Goal: Task Accomplishment & Management: Manage account settings

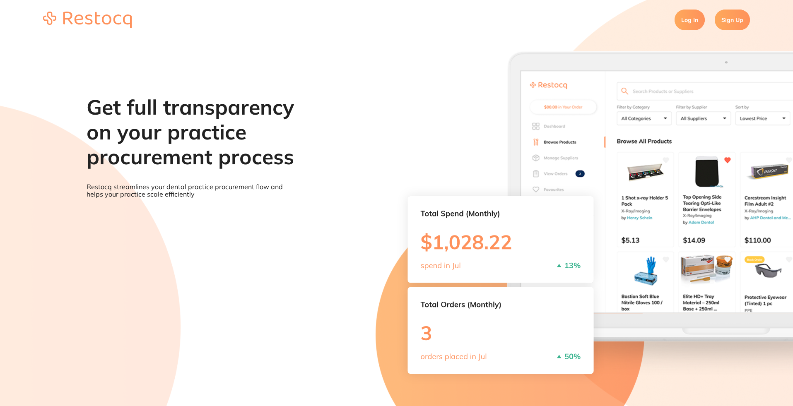
click at [693, 19] on link "Log In" at bounding box center [689, 20] width 30 height 21
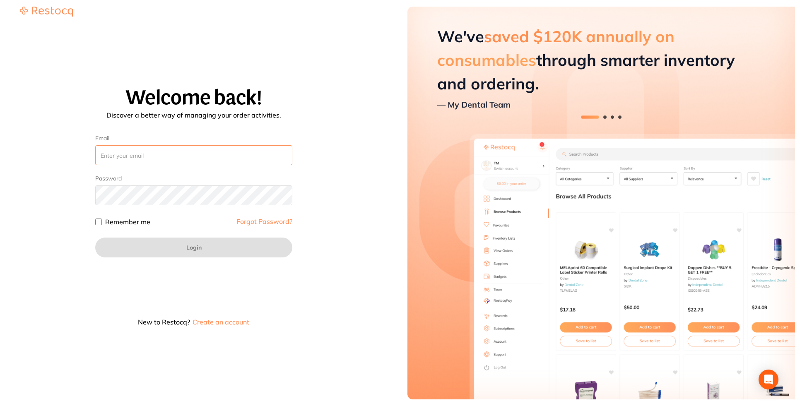
click at [227, 156] on input "Email" at bounding box center [193, 155] width 197 height 20
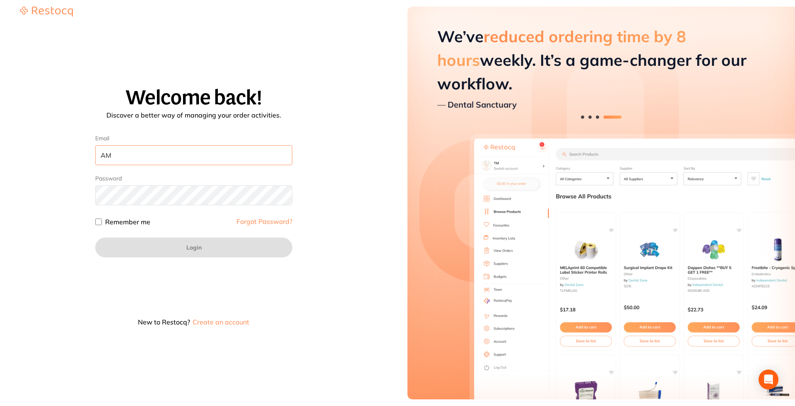
type input "A"
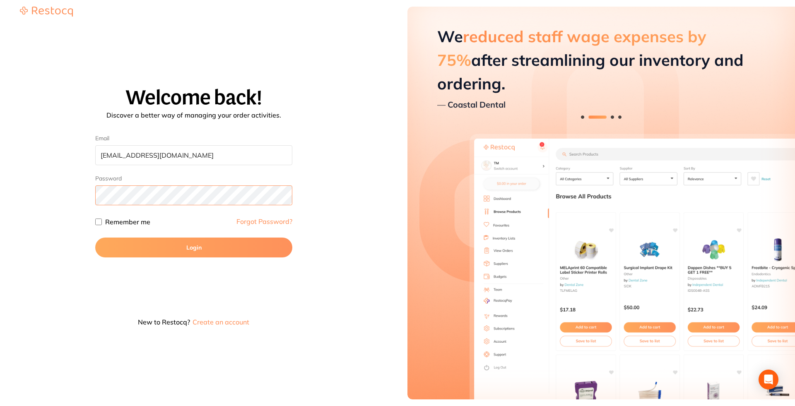
click at [95, 238] on button "Login" at bounding box center [193, 248] width 197 height 20
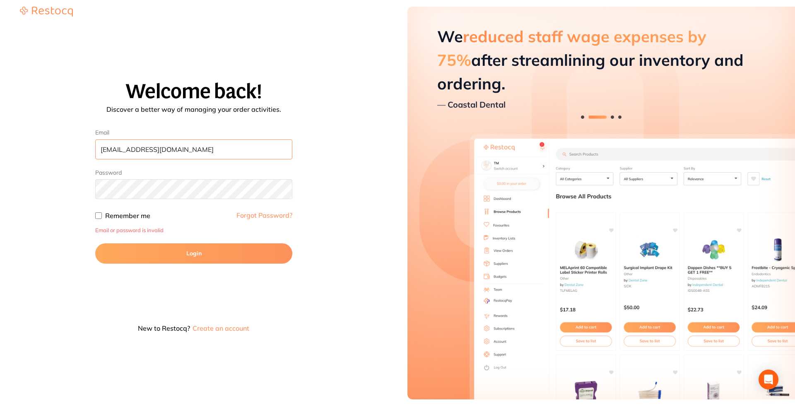
click at [119, 149] on input "[EMAIL_ADDRESS][DOMAIN_NAME]" at bounding box center [193, 150] width 197 height 20
type input "[EMAIL_ADDRESS][DOMAIN_NAME]"
click at [95, 243] on button "Login" at bounding box center [193, 253] width 197 height 20
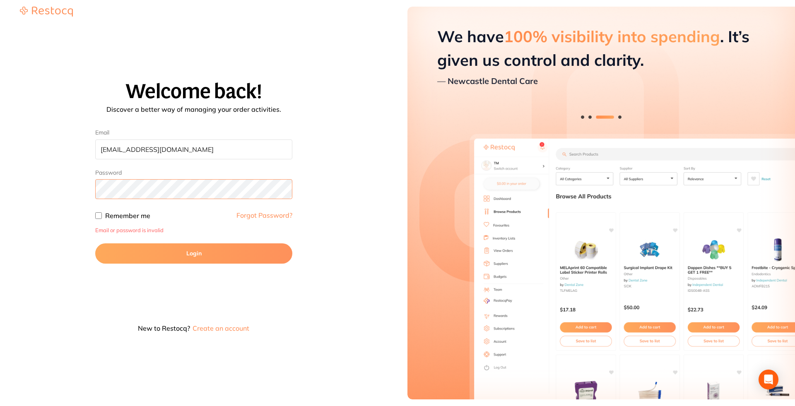
click at [14, 170] on div "Welcome back! Discover a better way of managing your order activities. Email [E…" at bounding box center [194, 209] width 368 height 257
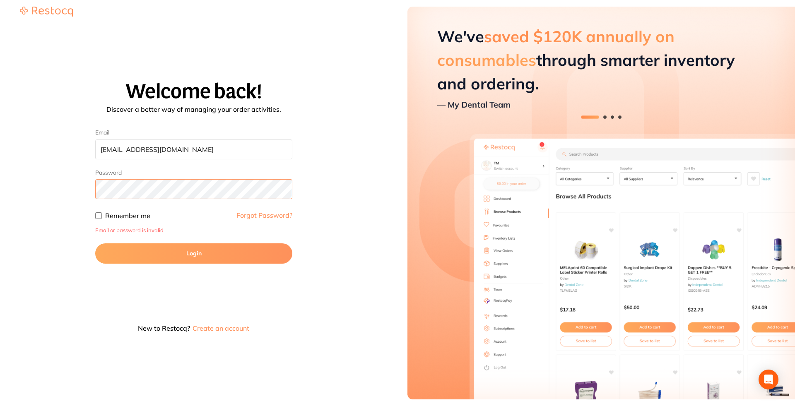
click at [95, 243] on button "Login" at bounding box center [193, 253] width 197 height 20
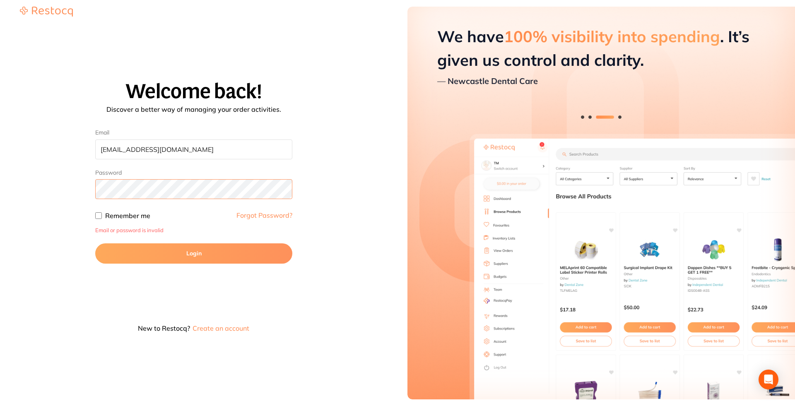
click at [95, 243] on button "Login" at bounding box center [193, 253] width 197 height 20
